Goal: Information Seeking & Learning: Understand process/instructions

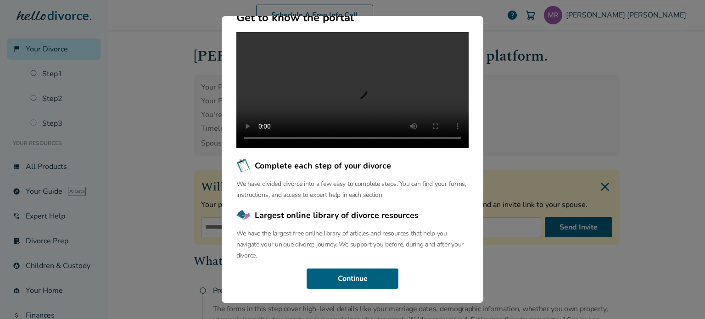
scroll to position [109, 0]
click at [354, 274] on button "Continue" at bounding box center [353, 279] width 92 height 20
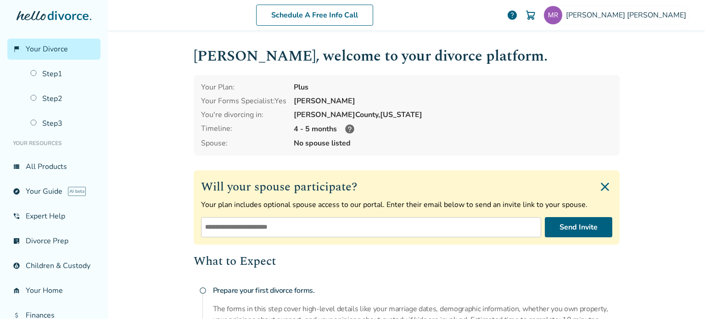
click at [347, 131] on icon at bounding box center [349, 128] width 11 height 11
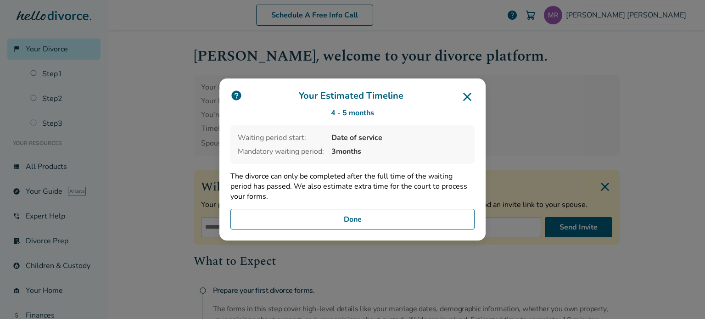
click at [465, 93] on icon at bounding box center [467, 97] width 15 height 15
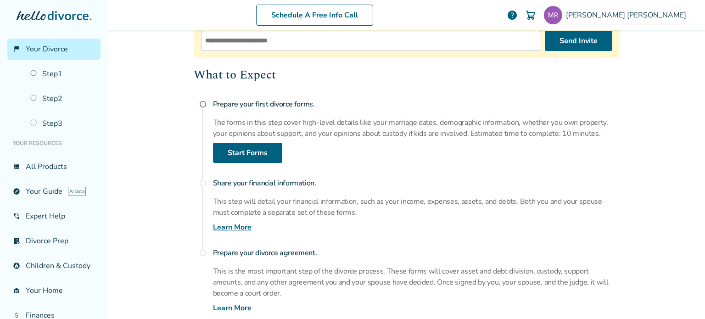
scroll to position [161, 0]
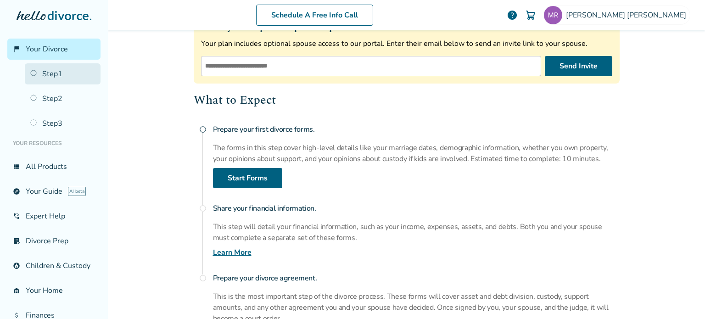
click at [55, 73] on link "Step 1" at bounding box center [63, 73] width 76 height 21
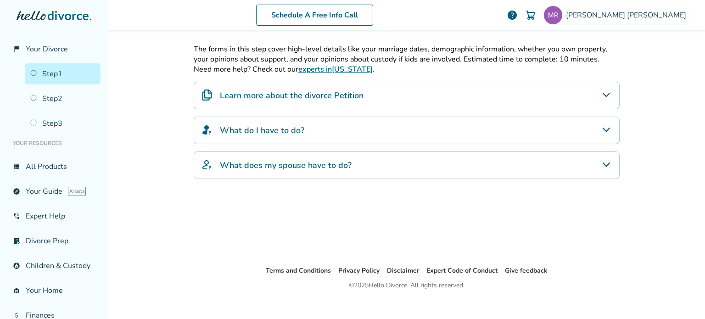
scroll to position [45, 0]
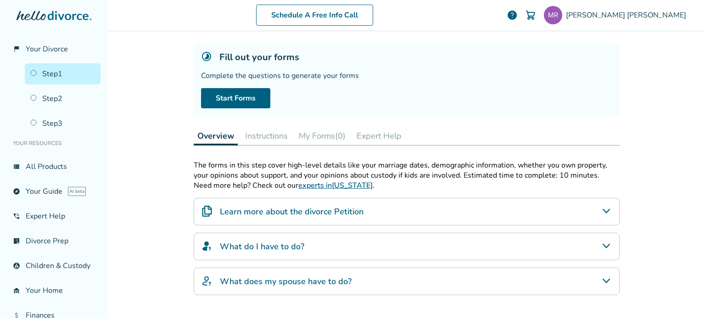
click at [605, 209] on icon "Learn more about the divorce Petition" at bounding box center [605, 211] width 7 height 5
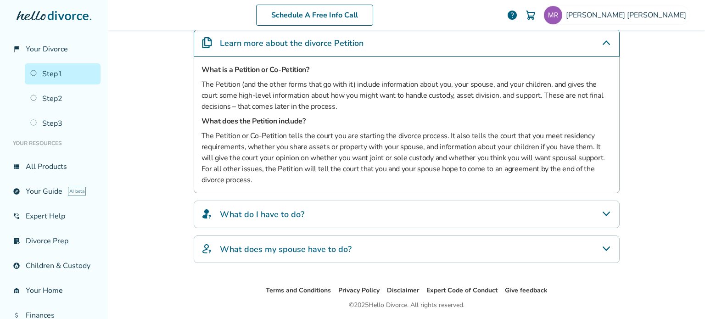
scroll to position [214, 0]
click at [613, 208] on div "What do I have to do?" at bounding box center [407, 214] width 426 height 28
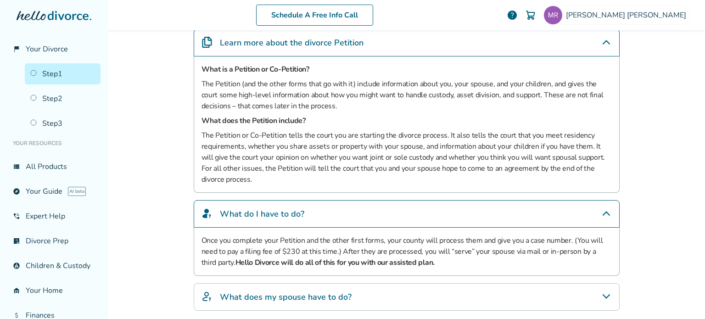
click at [613, 208] on div "What do I have to do?" at bounding box center [407, 214] width 426 height 28
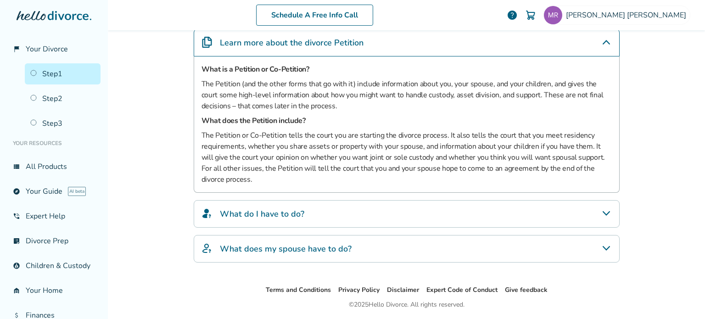
click at [607, 245] on icon "What does my spouse have to do?" at bounding box center [606, 248] width 11 height 11
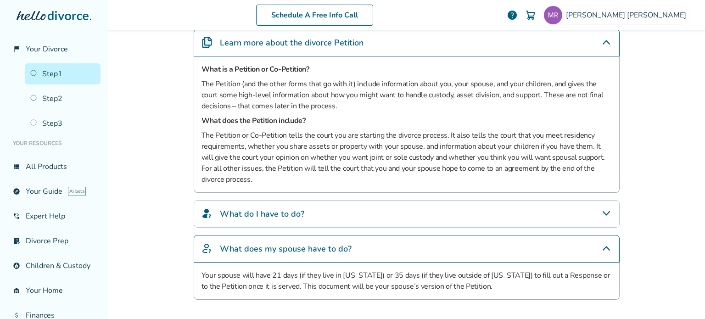
click at [607, 245] on icon "What does my spouse have to do?" at bounding box center [606, 248] width 11 height 11
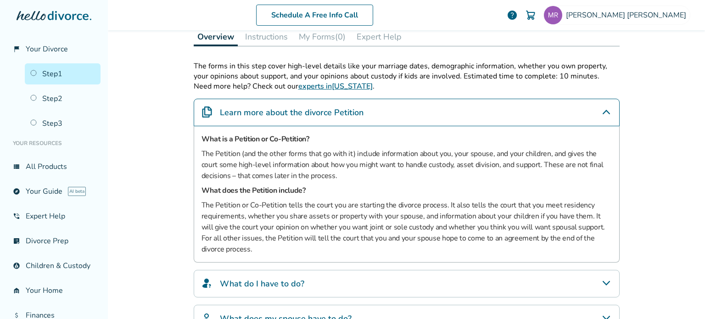
scroll to position [144, 0]
click at [603, 110] on icon "Learn more about the divorce Petition" at bounding box center [606, 112] width 7 height 5
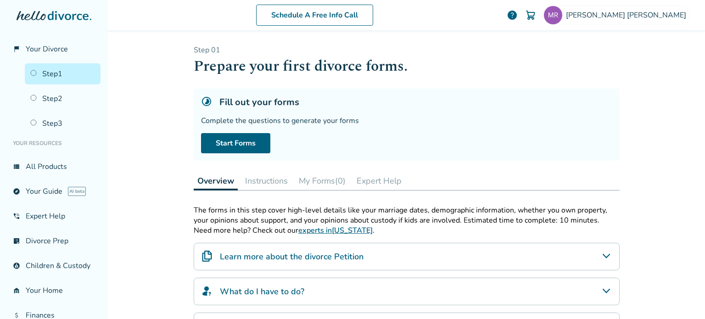
scroll to position [0, 0]
click at [246, 147] on link "Start Forms" at bounding box center [235, 143] width 69 height 20
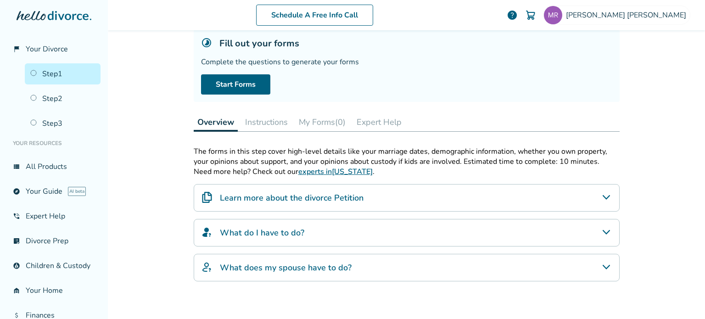
scroll to position [66, 0]
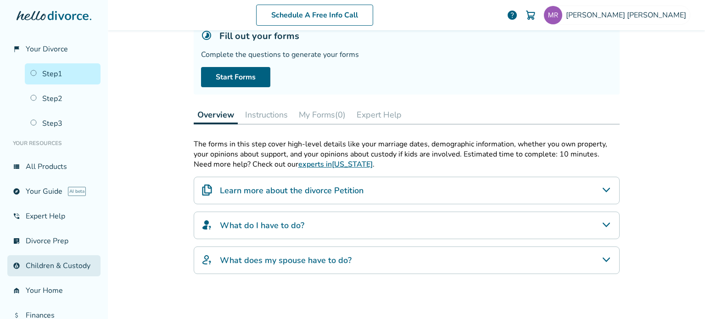
click at [45, 266] on link "account_child Children & Custody" at bounding box center [53, 265] width 93 height 21
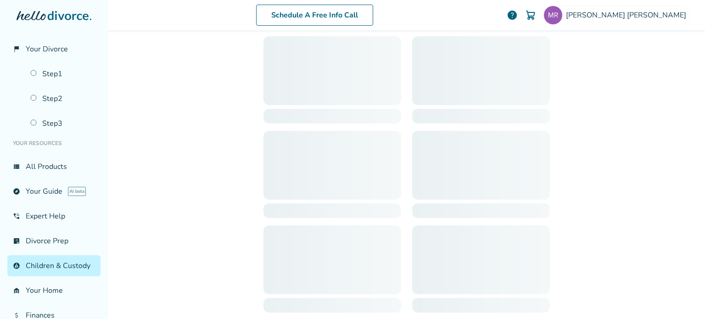
scroll to position [45, 0]
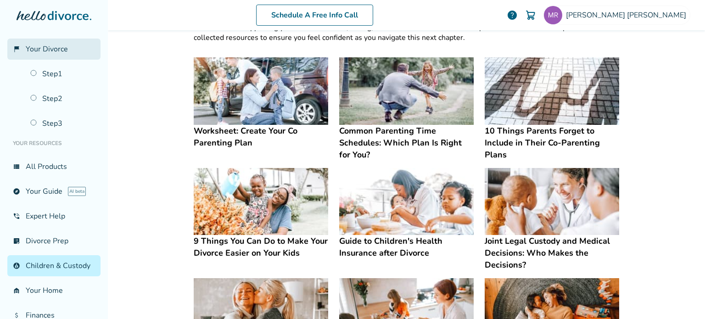
click at [52, 54] on link "flag_2 Your Divorce" at bounding box center [53, 49] width 93 height 21
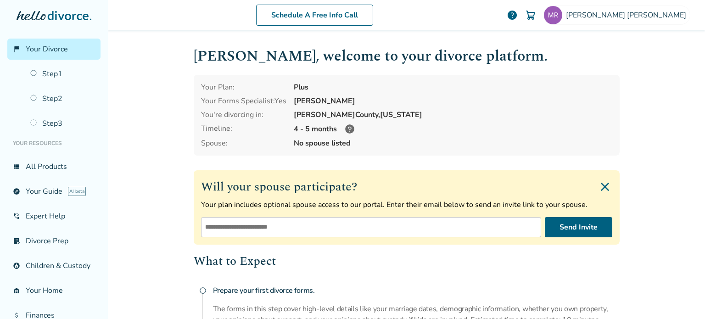
click at [325, 146] on span "No spouse listed" at bounding box center [453, 143] width 319 height 10
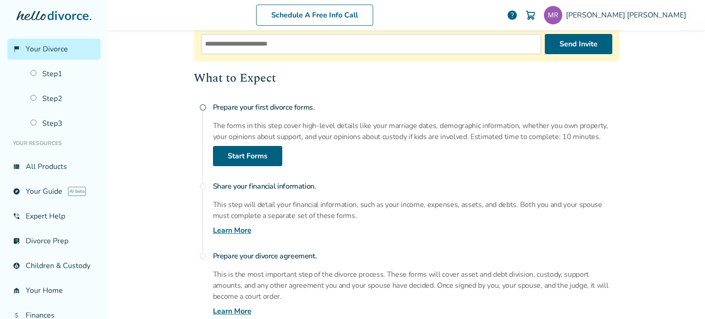
scroll to position [184, 0]
click at [230, 228] on link "Learn More" at bounding box center [232, 229] width 39 height 11
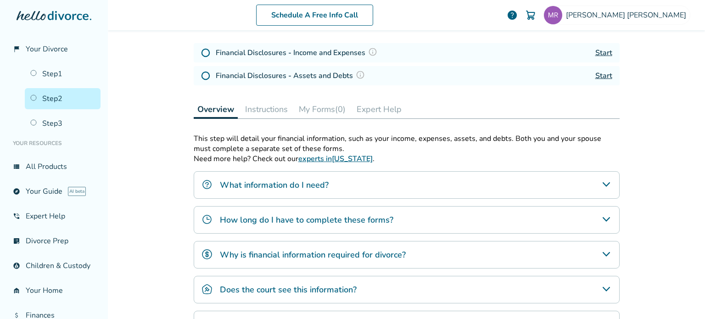
scroll to position [140, 0]
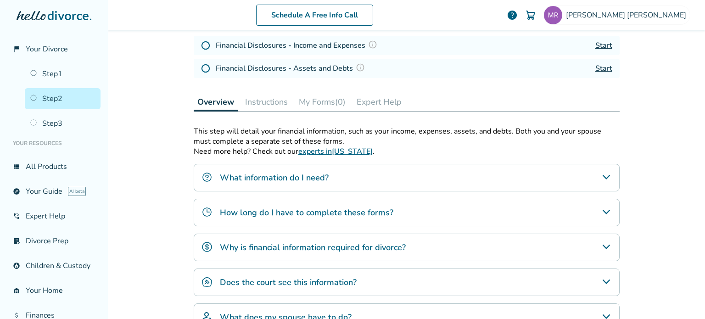
click at [601, 177] on icon "What information do I need?" at bounding box center [606, 177] width 11 height 11
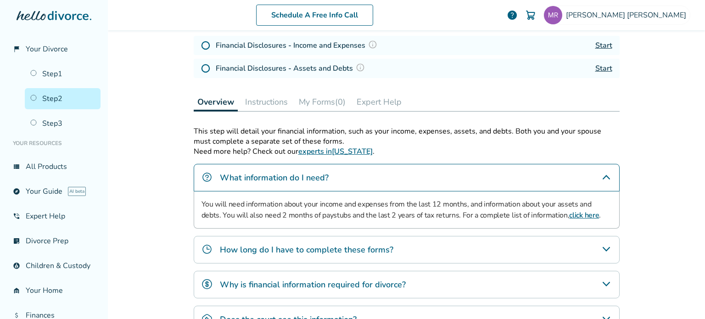
click at [569, 214] on link "click here" at bounding box center [584, 215] width 30 height 10
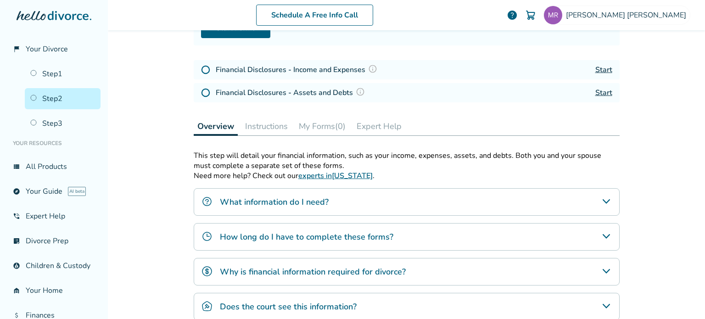
scroll to position [116, 0]
click at [601, 230] on icon "How long do I have to complete these forms?" at bounding box center [606, 235] width 11 height 11
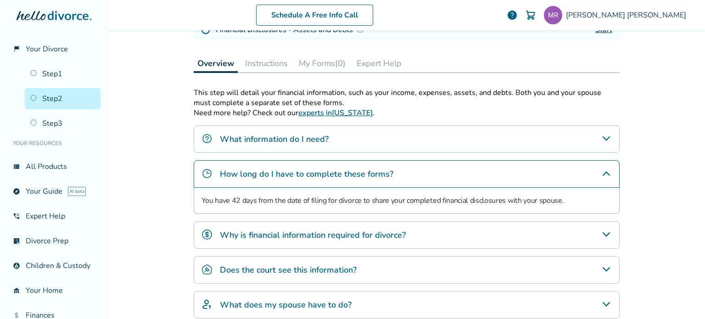
scroll to position [178, 0]
click at [601, 230] on icon "Why is financial information required for divorce?" at bounding box center [606, 234] width 11 height 11
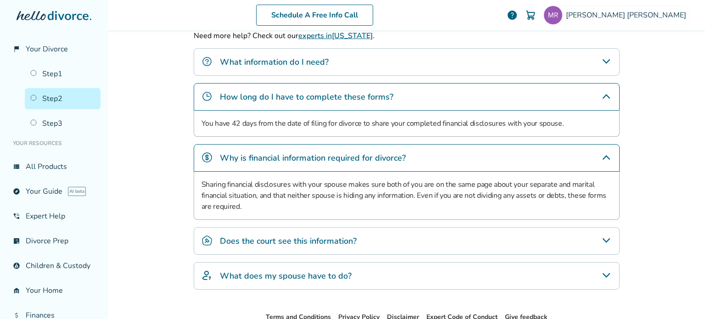
scroll to position [257, 0]
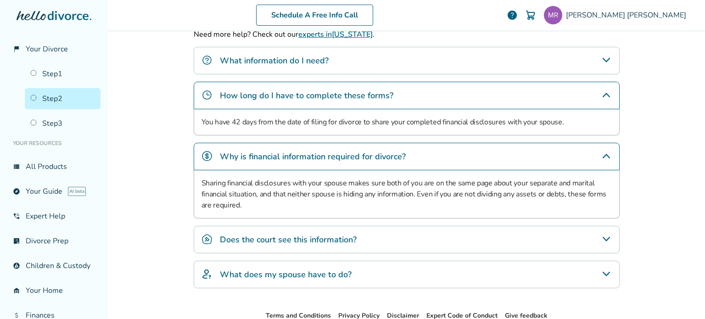
click at [601, 230] on div "Does the court see this information?" at bounding box center [407, 240] width 426 height 28
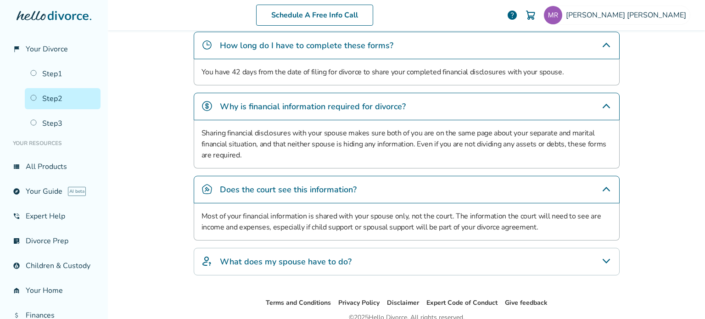
scroll to position [307, 0]
click at [610, 258] on div "What does my spouse have to do?" at bounding box center [407, 262] width 426 height 28
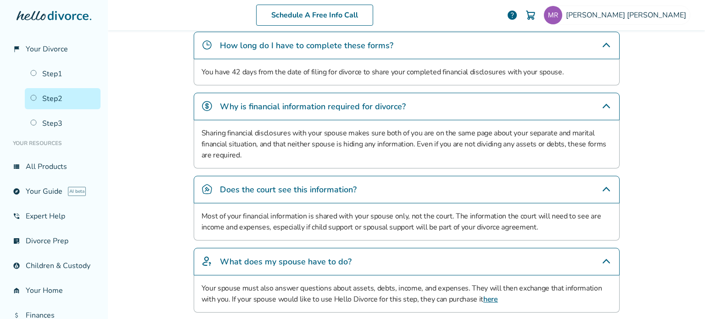
click at [610, 258] on div "What does my spouse have to do?" at bounding box center [407, 262] width 426 height 28
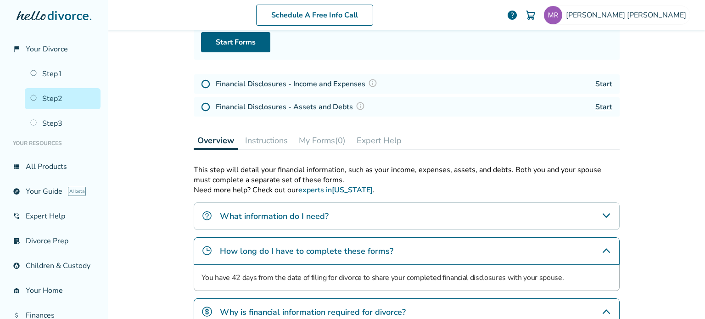
scroll to position [97, 0]
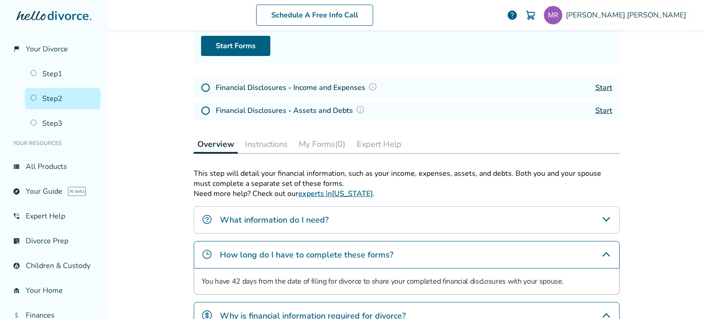
click at [277, 146] on button "Instructions" at bounding box center [266, 144] width 50 height 18
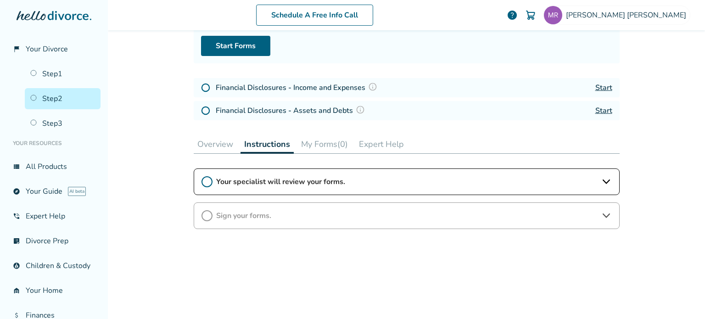
click at [601, 183] on icon at bounding box center [606, 181] width 11 height 11
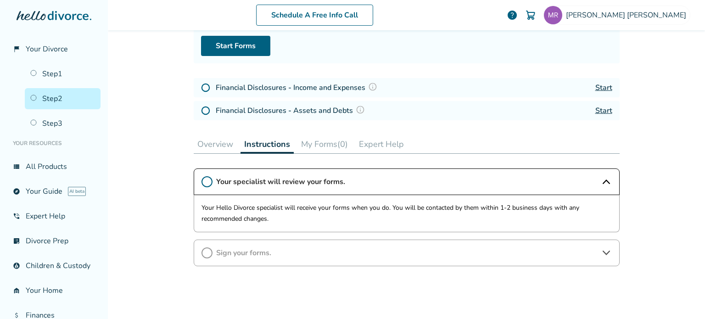
click at [601, 183] on icon at bounding box center [606, 181] width 11 height 11
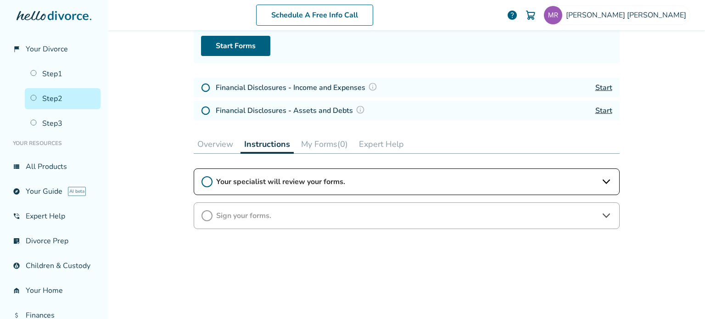
click at [331, 146] on button "My Forms (0)" at bounding box center [324, 144] width 54 height 18
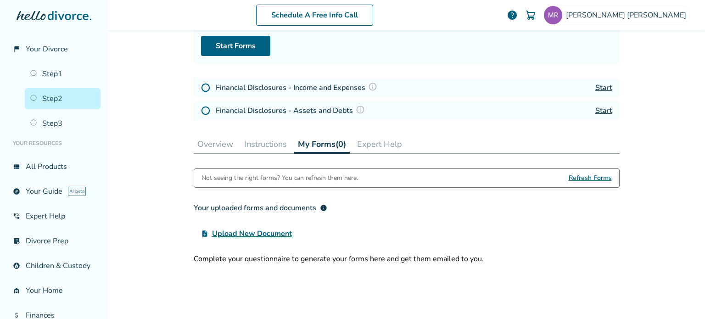
click at [331, 146] on button "My Forms (0)" at bounding box center [322, 144] width 56 height 19
click at [53, 79] on link "Step 1" at bounding box center [63, 73] width 76 height 21
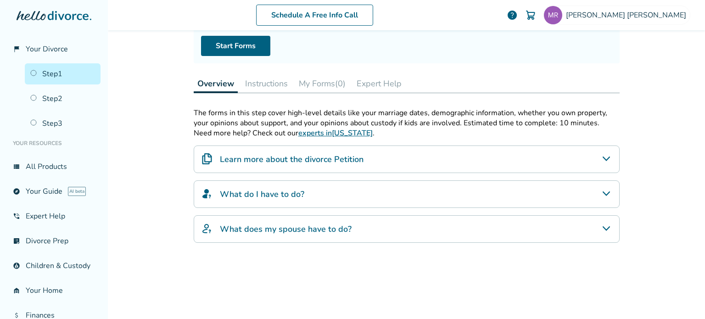
scroll to position [45, 0]
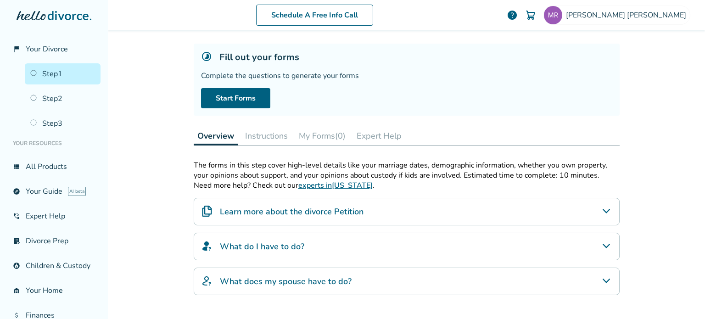
click at [277, 137] on button "Instructions" at bounding box center [266, 136] width 50 height 18
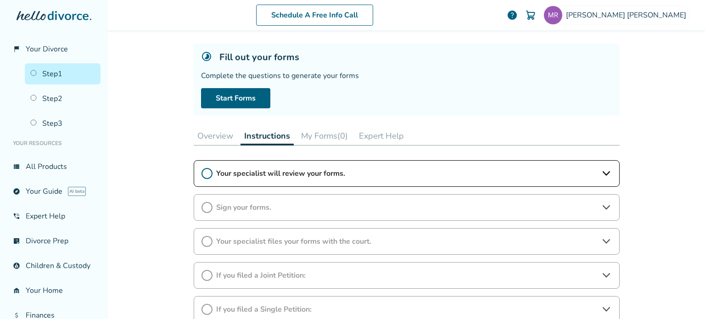
click at [601, 271] on icon at bounding box center [606, 275] width 11 height 11
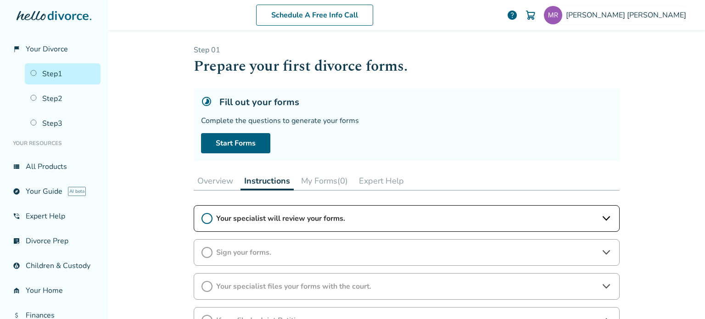
scroll to position [1, 0]
click at [204, 182] on button "Overview" at bounding box center [215, 180] width 43 height 18
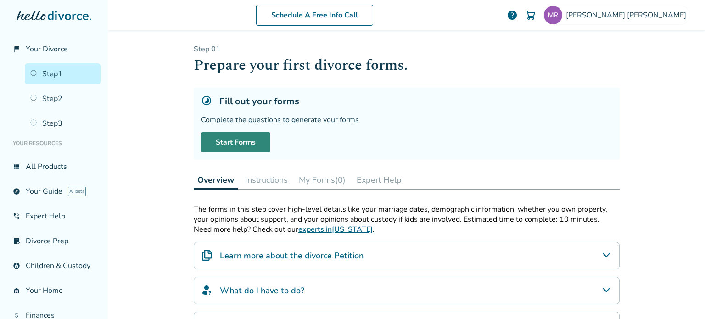
click at [239, 140] on link "Start Forms" at bounding box center [235, 142] width 69 height 20
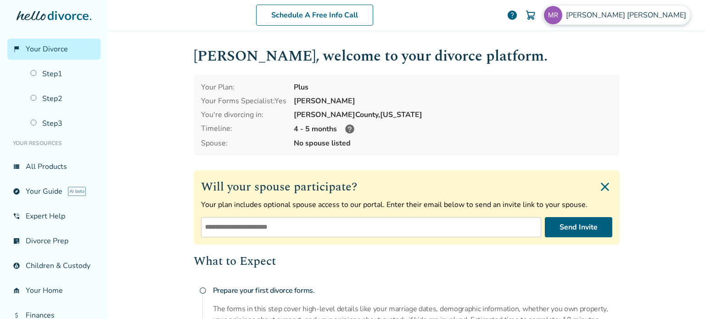
click at [653, 16] on span "Michael Rager" at bounding box center [628, 15] width 124 height 10
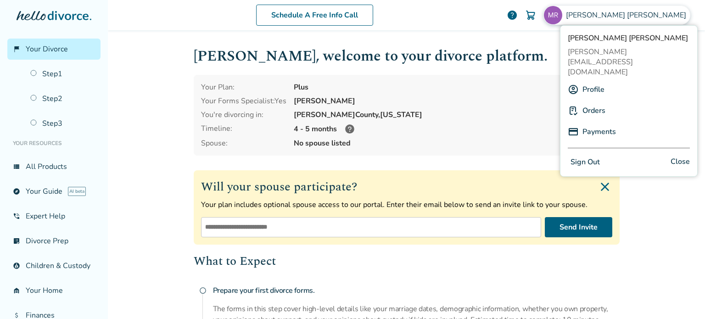
click at [602, 81] on link "Profile" at bounding box center [594, 89] width 22 height 17
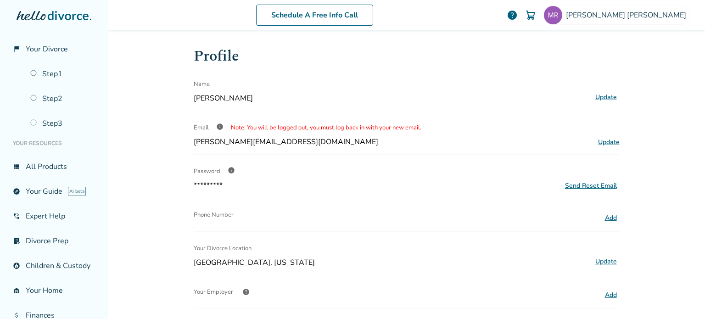
click at [228, 170] on span "info" at bounding box center [231, 170] width 7 height 7
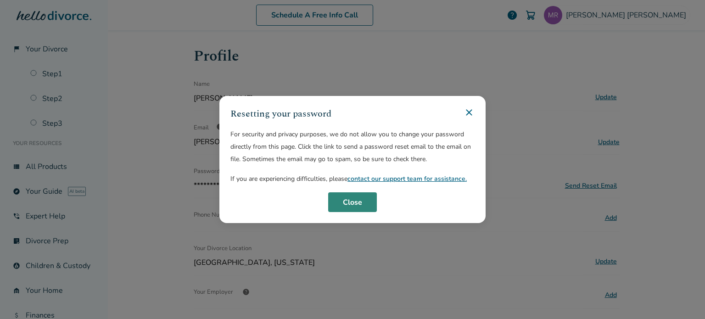
click at [364, 202] on button "Close" at bounding box center [352, 202] width 49 height 20
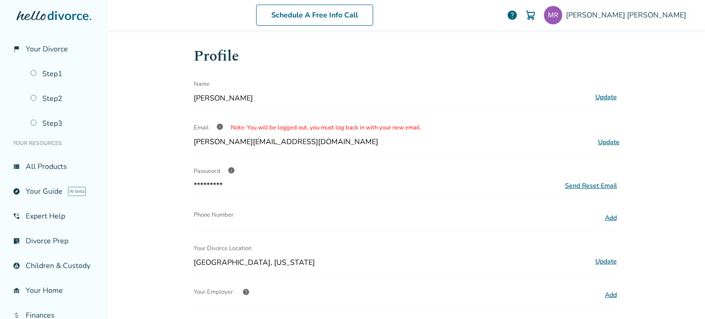
click at [213, 182] on span "*********" at bounding box center [208, 185] width 29 height 10
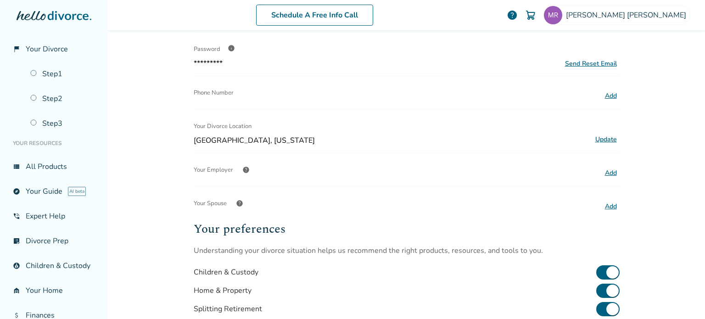
scroll to position [118, 0]
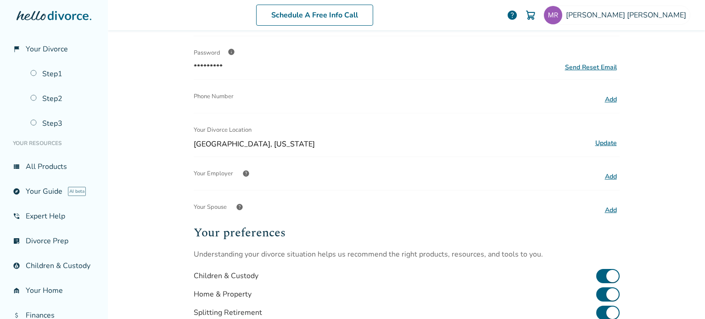
click at [610, 207] on button "Add" at bounding box center [610, 210] width 17 height 12
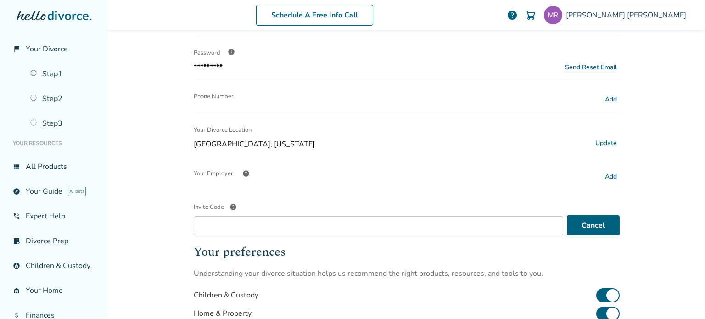
click at [230, 205] on span "help" at bounding box center [233, 206] width 7 height 7
click at [228, 216] on input "Invite Code help" at bounding box center [379, 225] width 370 height 19
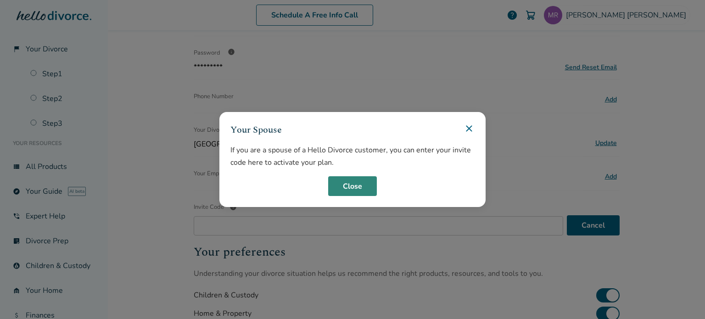
click at [354, 186] on button "Close" at bounding box center [352, 186] width 49 height 20
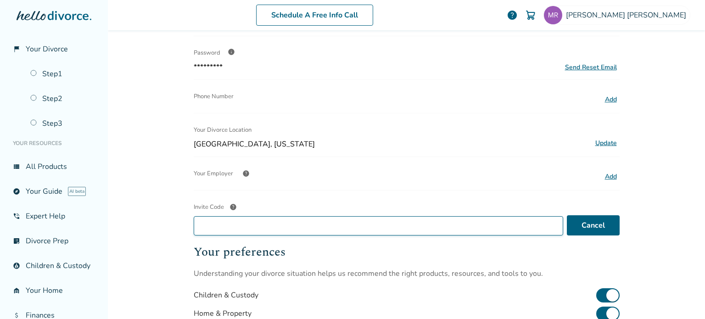
click at [245, 227] on input "Invite Code help" at bounding box center [379, 225] width 370 height 19
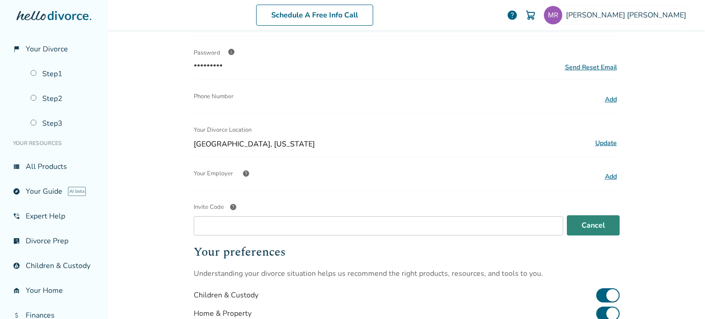
click at [582, 222] on button "Cancel" at bounding box center [593, 225] width 53 height 20
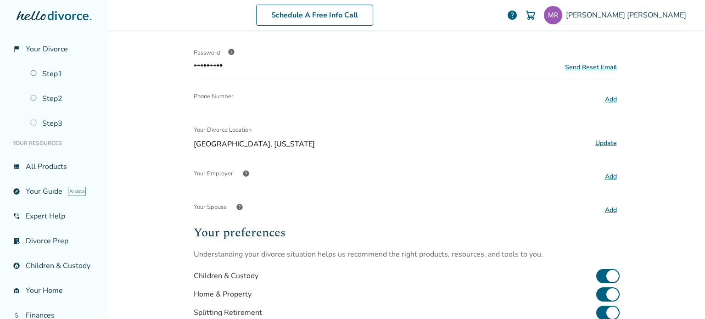
click at [236, 205] on span "help" at bounding box center [239, 206] width 7 height 7
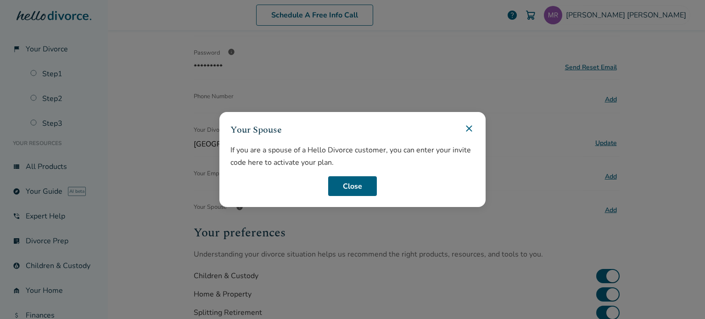
click at [469, 129] on icon at bounding box center [469, 128] width 11 height 11
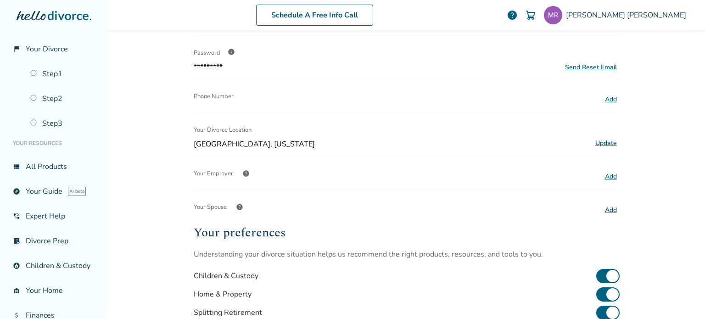
scroll to position [0, 0]
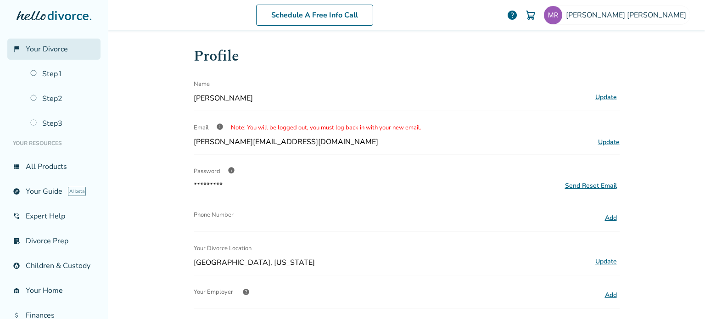
click at [46, 47] on span "Your Divorce" at bounding box center [47, 49] width 42 height 10
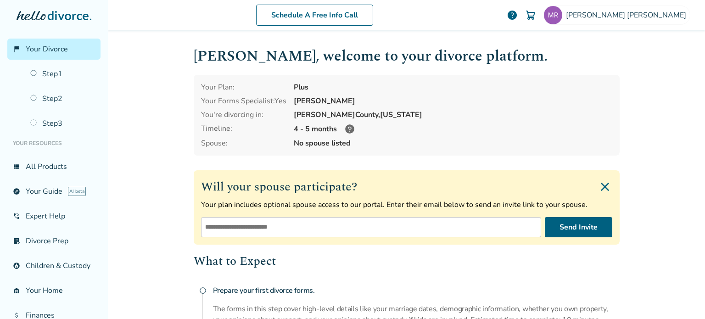
click at [348, 129] on icon at bounding box center [349, 128] width 9 height 9
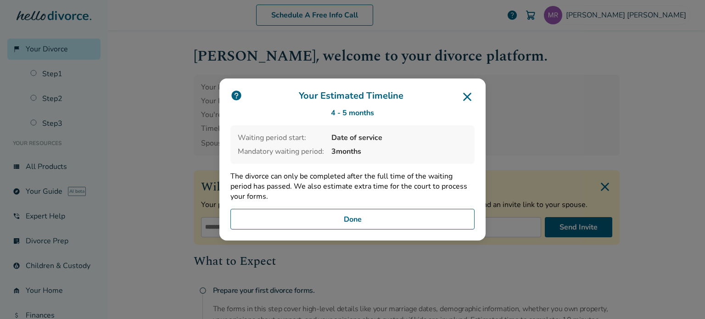
click at [465, 100] on icon at bounding box center [467, 97] width 8 height 8
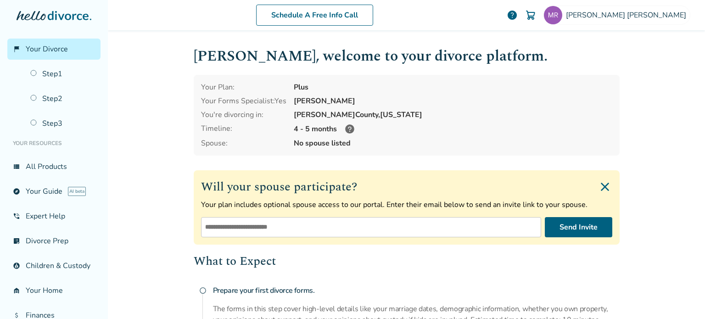
click at [345, 127] on icon at bounding box center [349, 128] width 11 height 11
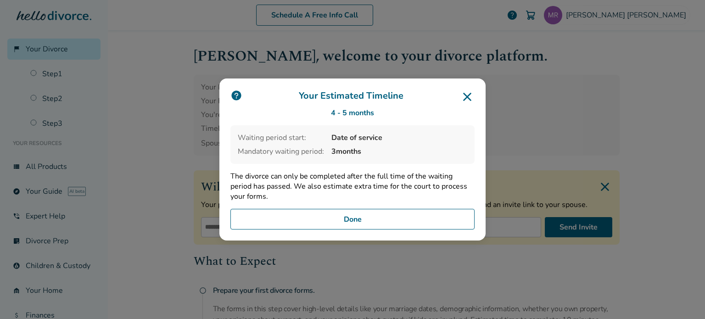
click at [370, 212] on button "Done" at bounding box center [352, 219] width 244 height 21
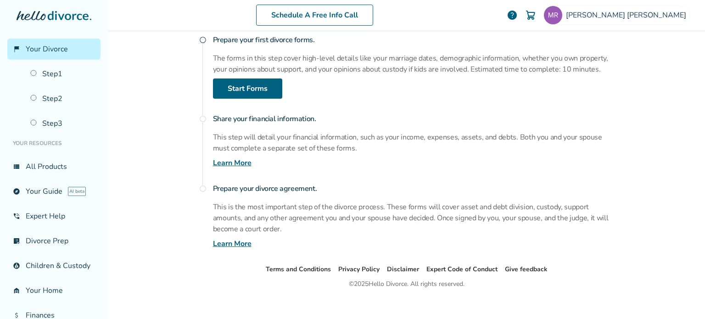
scroll to position [258, 0]
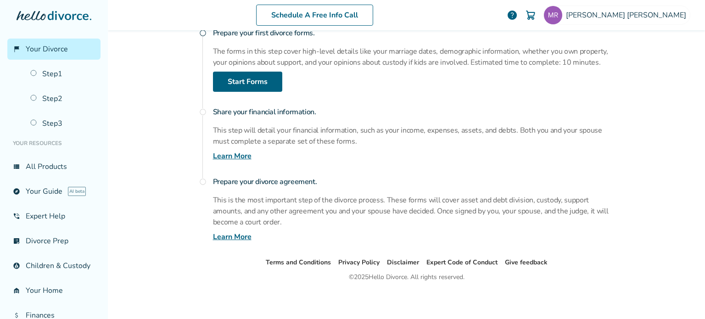
click at [370, 212] on p "This is the most important step of the divorce process. These forms will cover …" at bounding box center [416, 211] width 407 height 33
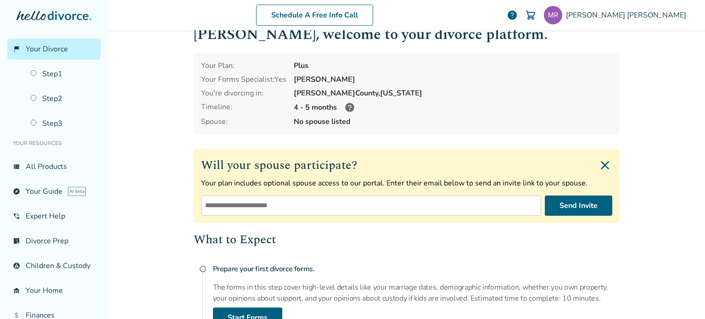
scroll to position [0, 0]
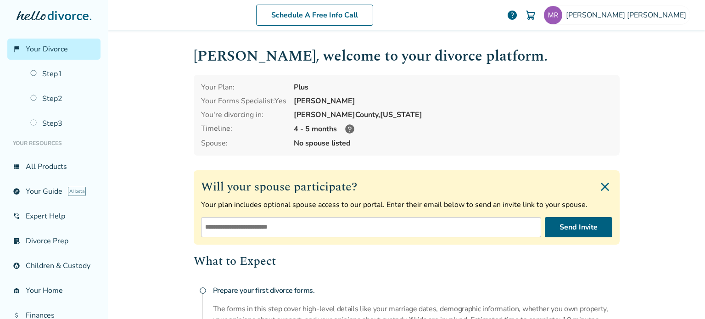
click at [656, 143] on div "Schedule A Free Info Call Michael Rager help Schedule A Free Call Michael Rager…" at bounding box center [406, 159] width 597 height 319
